Goal: Information Seeking & Learning: Learn about a topic

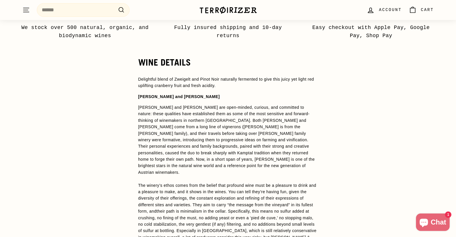
scroll to position [400, 0]
drag, startPoint x: 138, startPoint y: 107, endPoint x: 190, endPoint y: 108, distance: 51.9
copy span "[PERSON_NAME] and [PERSON_NAME]"
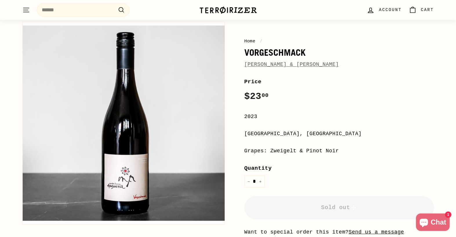
scroll to position [37, 0]
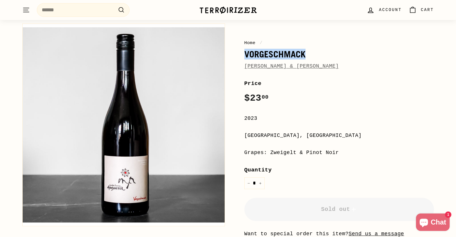
drag, startPoint x: 245, startPoint y: 54, endPoint x: 310, endPoint y: 57, distance: 65.3
click at [310, 57] on h1 "Vorgeschmack" at bounding box center [339, 54] width 190 height 10
copy h1 "Vorgeschmack"
drag, startPoint x: 271, startPoint y: 153, endPoint x: 340, endPoint y: 151, distance: 69.1
click at [340, 151] on div "Grapes: Zweigelt & Pinot Noir" at bounding box center [339, 152] width 190 height 8
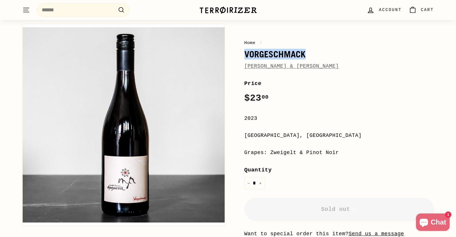
copy div "Zweigelt & Pinot Noir"
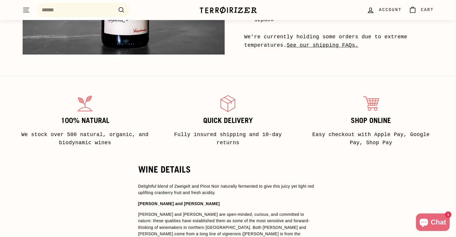
scroll to position [293, 0]
